Goal: Find specific page/section: Find specific page/section

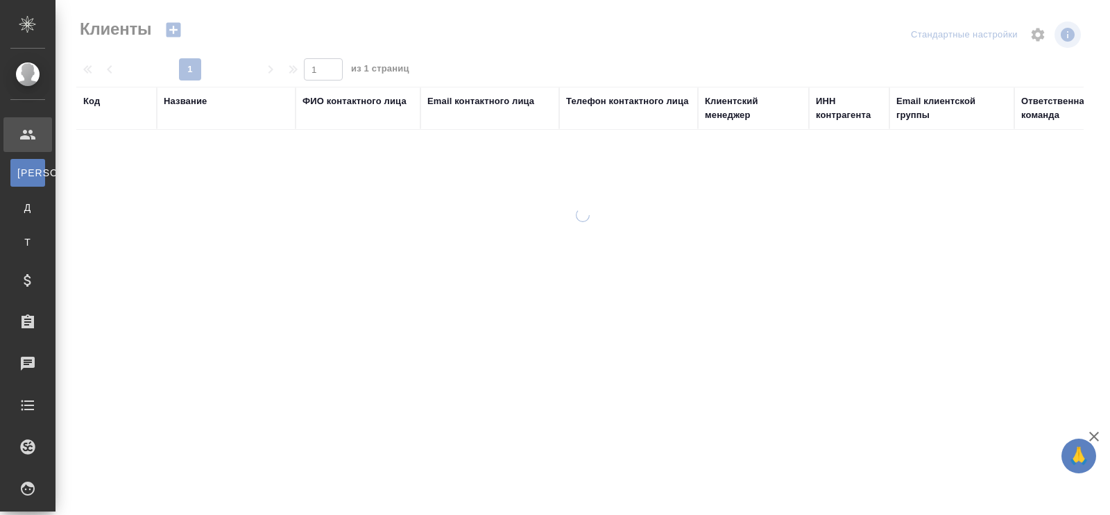
select select "RU"
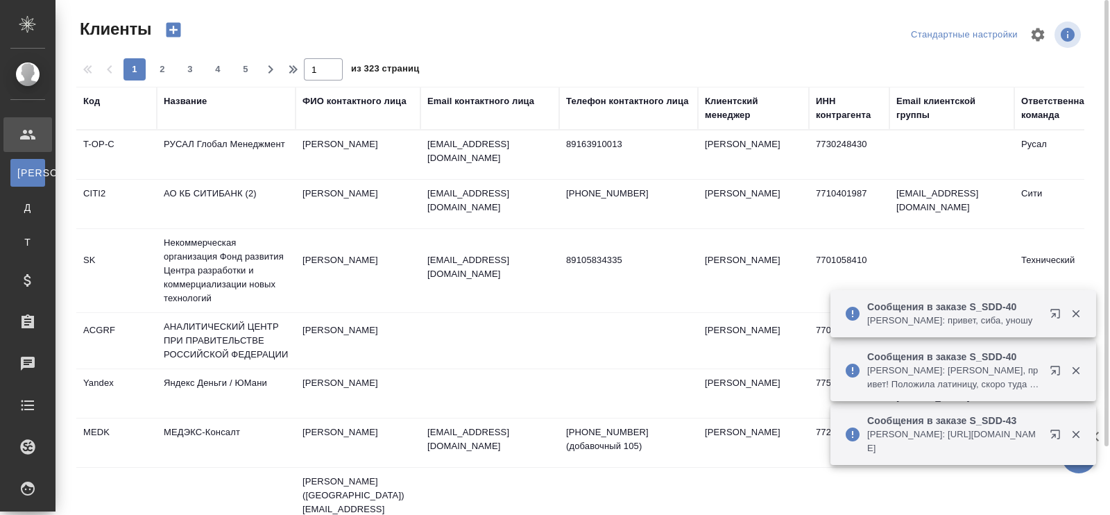
click at [182, 103] on div "Название" at bounding box center [185, 101] width 43 height 14
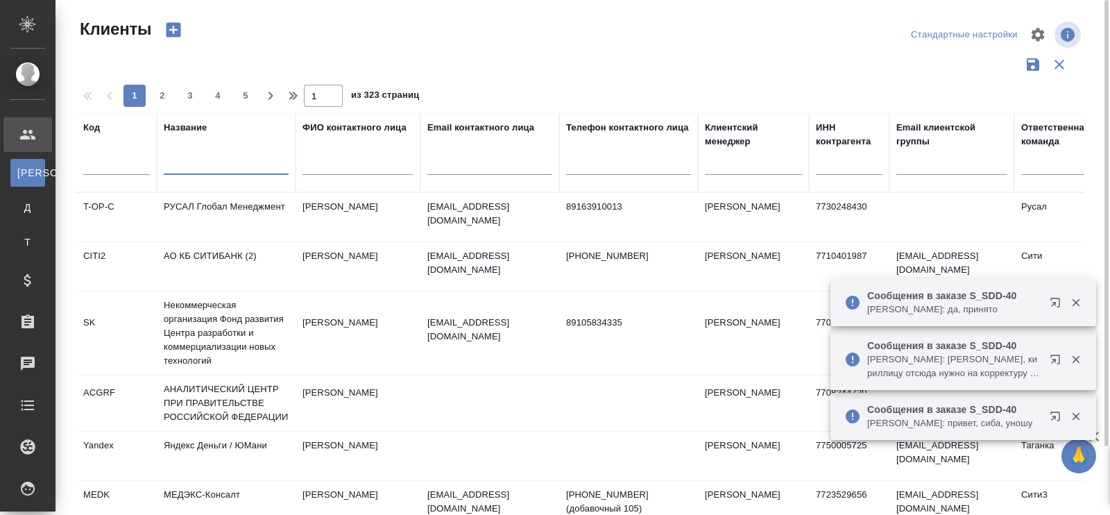
click at [198, 168] on input "text" at bounding box center [226, 166] width 125 height 17
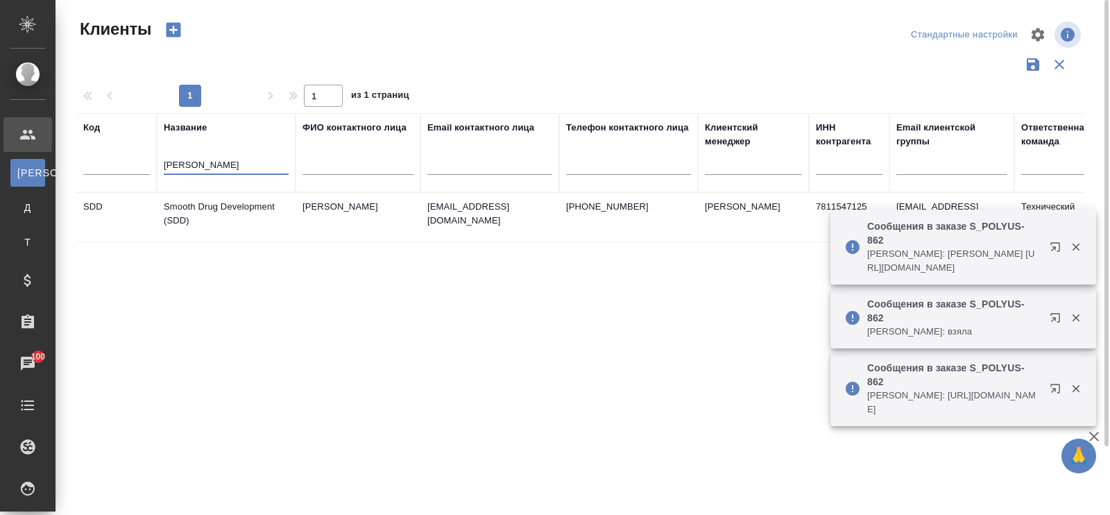
type input "[PERSON_NAME]"
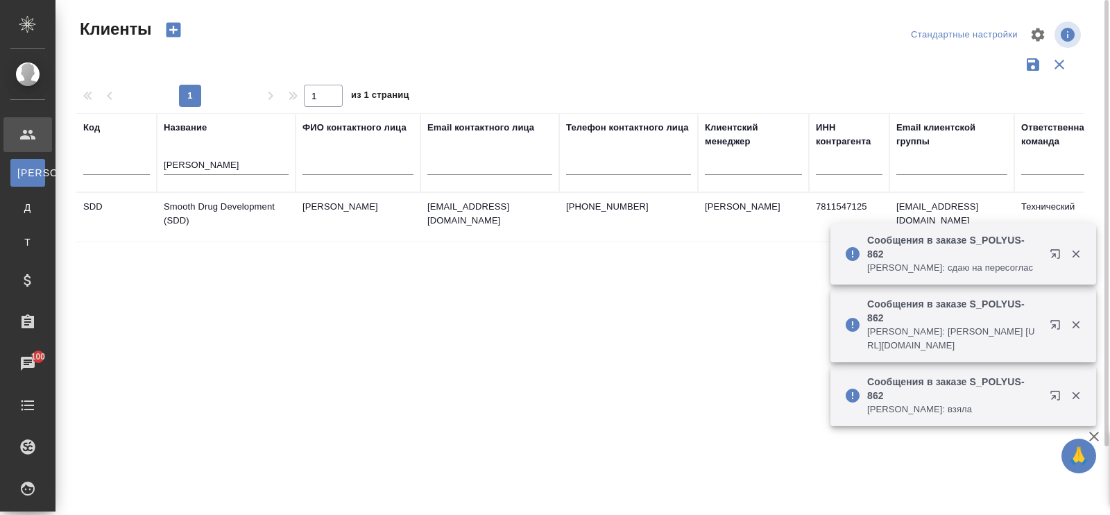
click at [229, 206] on td "Smooth Drug Development (SDD)" at bounding box center [226, 217] width 139 height 49
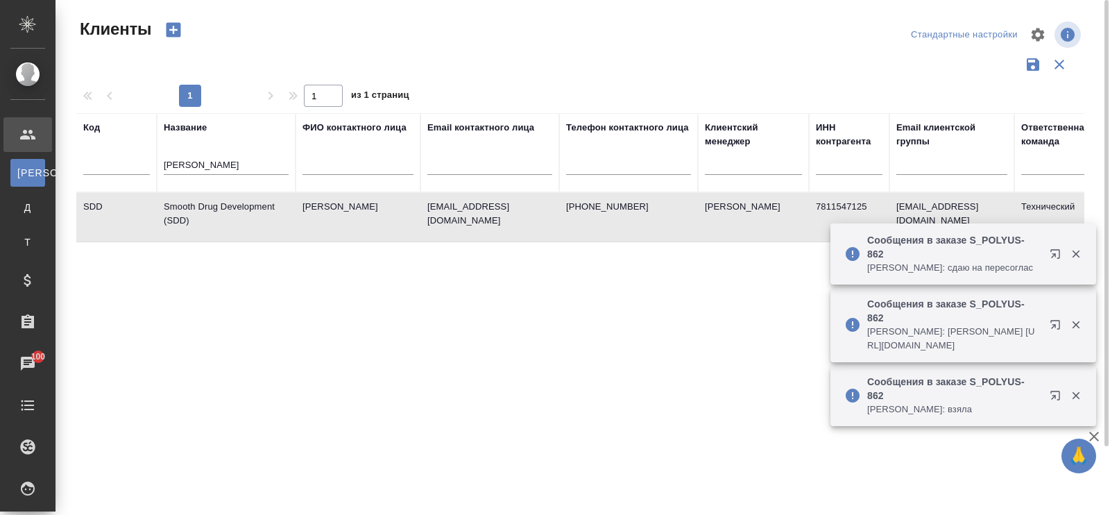
click at [229, 206] on td "Smooth Drug Development (SDD)" at bounding box center [226, 217] width 139 height 49
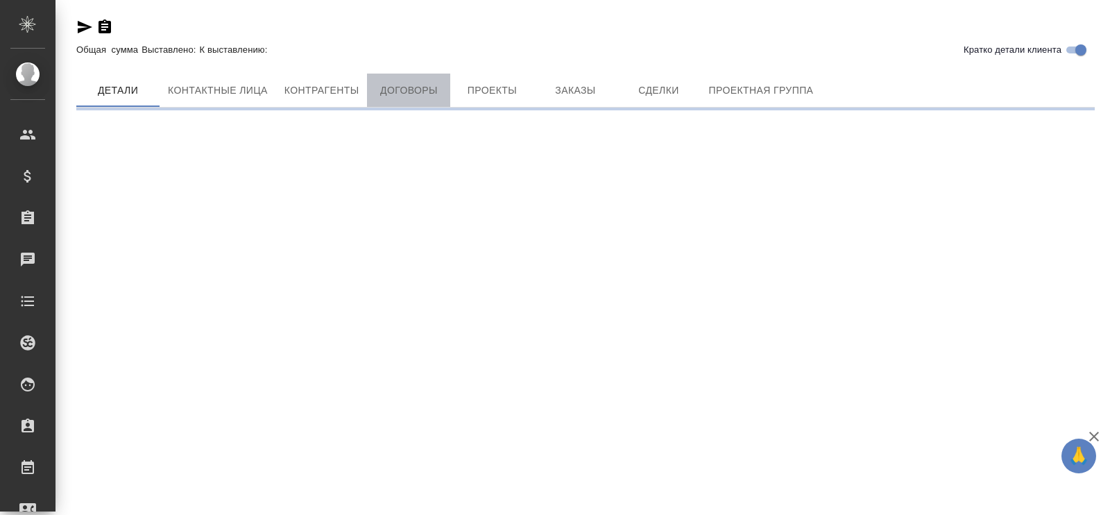
click at [409, 85] on span "Договоры" at bounding box center [408, 90] width 67 height 17
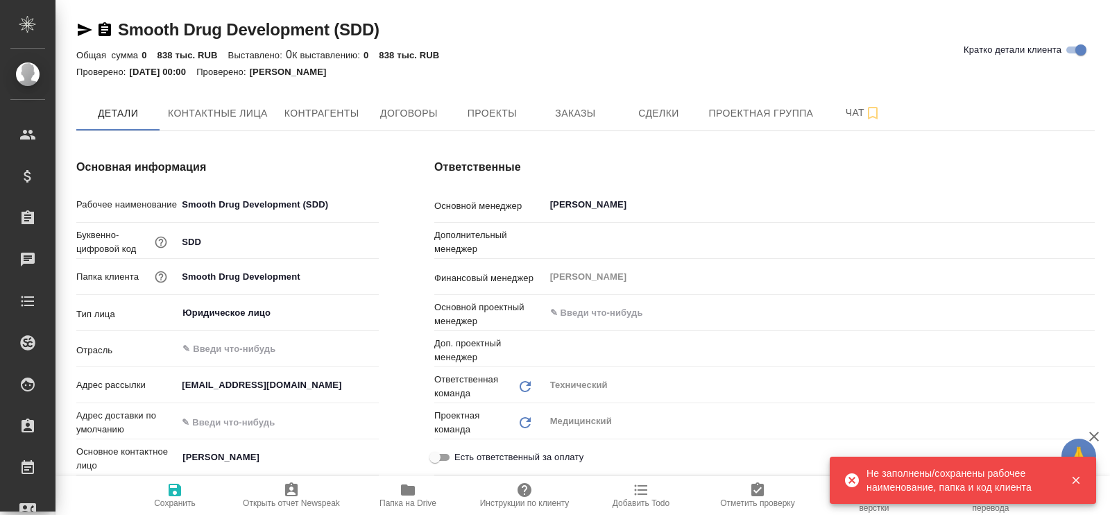
type textarea "x"
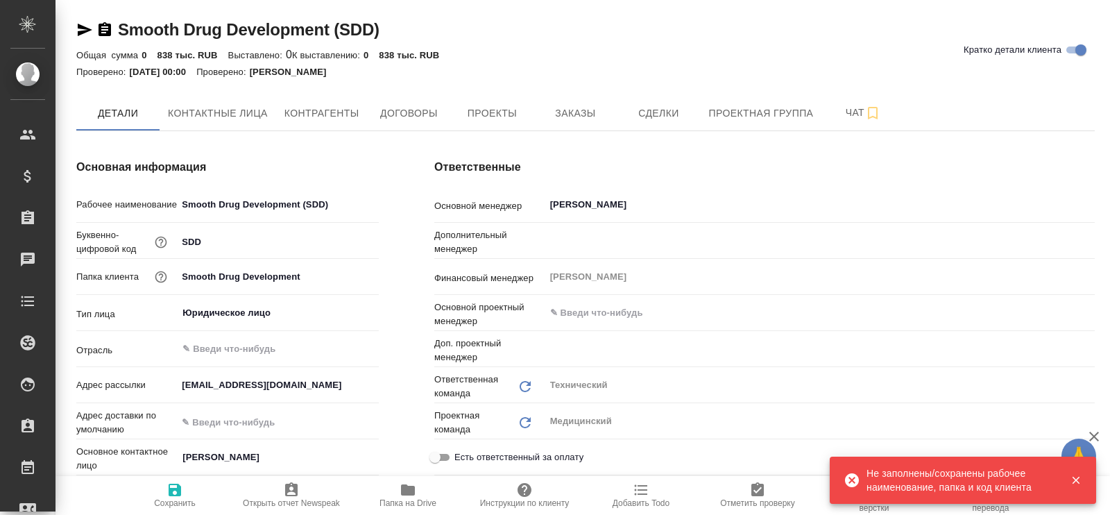
type textarea "x"
click at [571, 115] on span "Заказы" at bounding box center [575, 113] width 67 height 17
